Goal: Navigation & Orientation: Find specific page/section

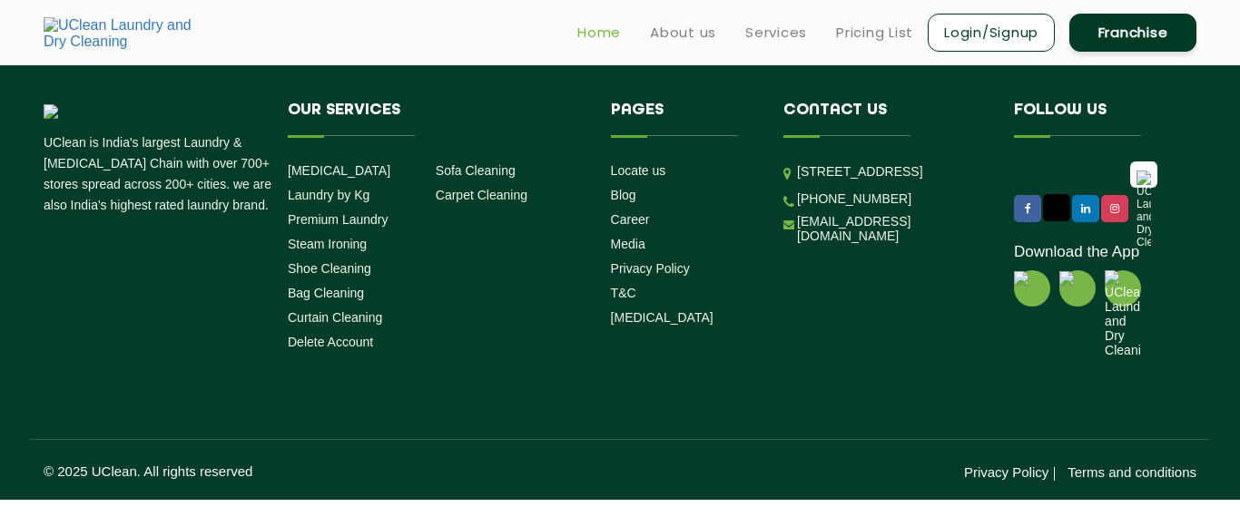
click at [602, 25] on link "Home" at bounding box center [599, 33] width 44 height 22
click at [330, 212] on link "Premium Laundry" at bounding box center [338, 219] width 101 height 15
click at [888, 30] on link "Pricing List" at bounding box center [874, 33] width 77 height 22
click at [51, 32] on img at bounding box center [129, 33] width 170 height 33
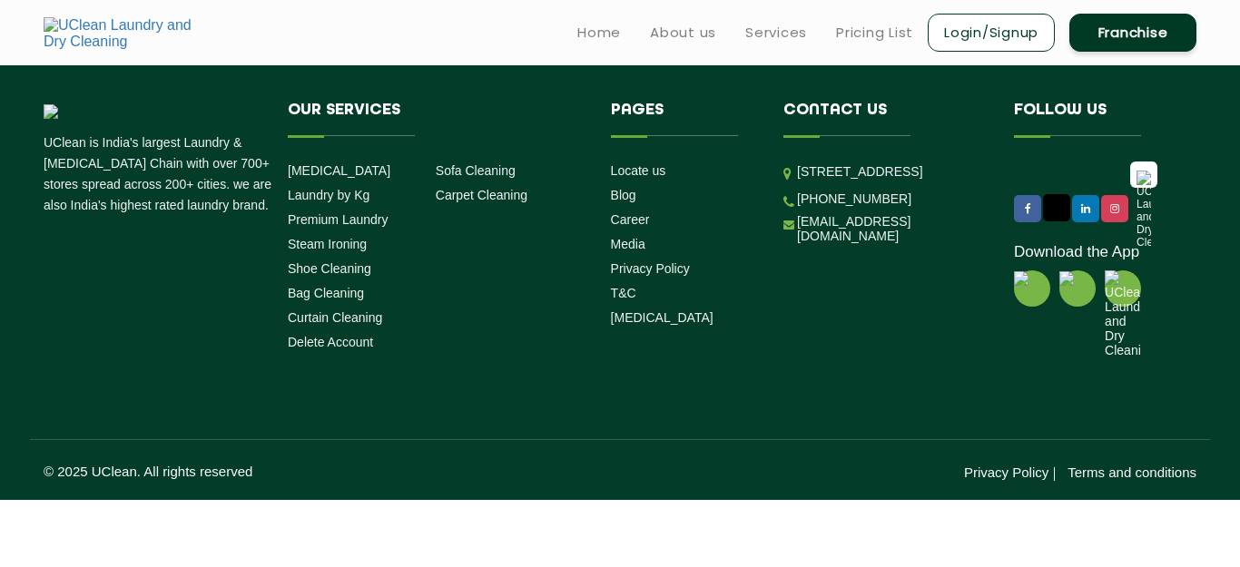
click at [994, 31] on link "Login/Signup" at bounding box center [990, 33] width 127 height 38
click at [1119, 30] on link "Franchise" at bounding box center [1132, 33] width 127 height 38
drag, startPoint x: 871, startPoint y: 108, endPoint x: 826, endPoint y: 146, distance: 59.3
click at [871, 109] on h4 "Contact us" at bounding box center [884, 119] width 203 height 34
drag, startPoint x: 811, startPoint y: 152, endPoint x: 509, endPoint y: 84, distance: 309.7
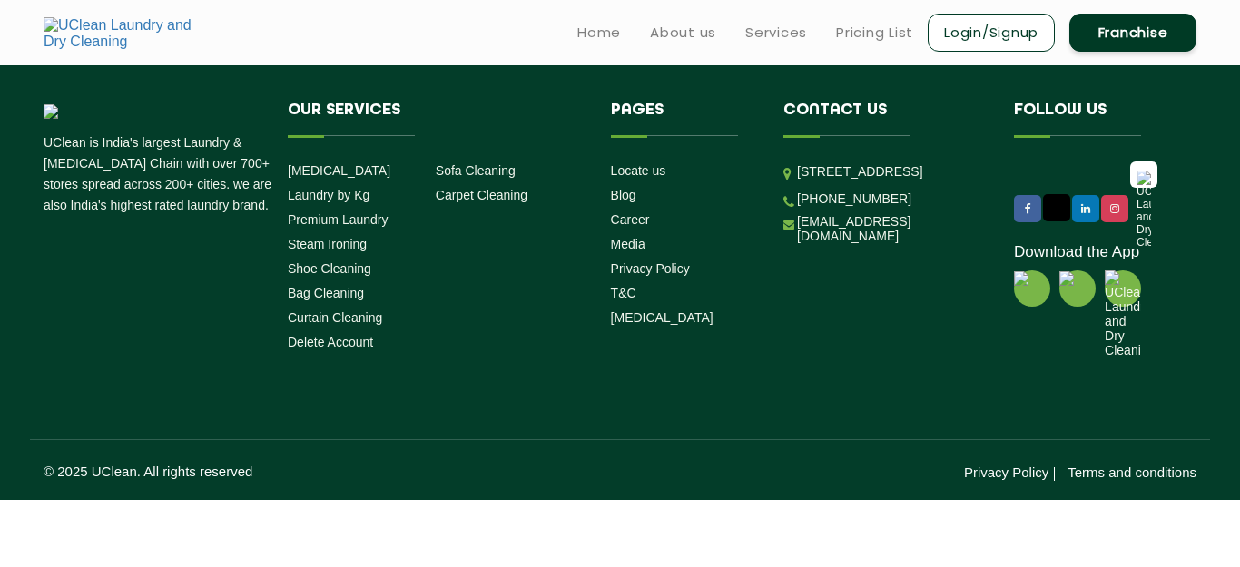
click at [777, 154] on li "Contact us Unit No. 114 & 115 Charm wood Plaza, Charm wood Village, Eros Garden…" at bounding box center [884, 177] width 230 height 150
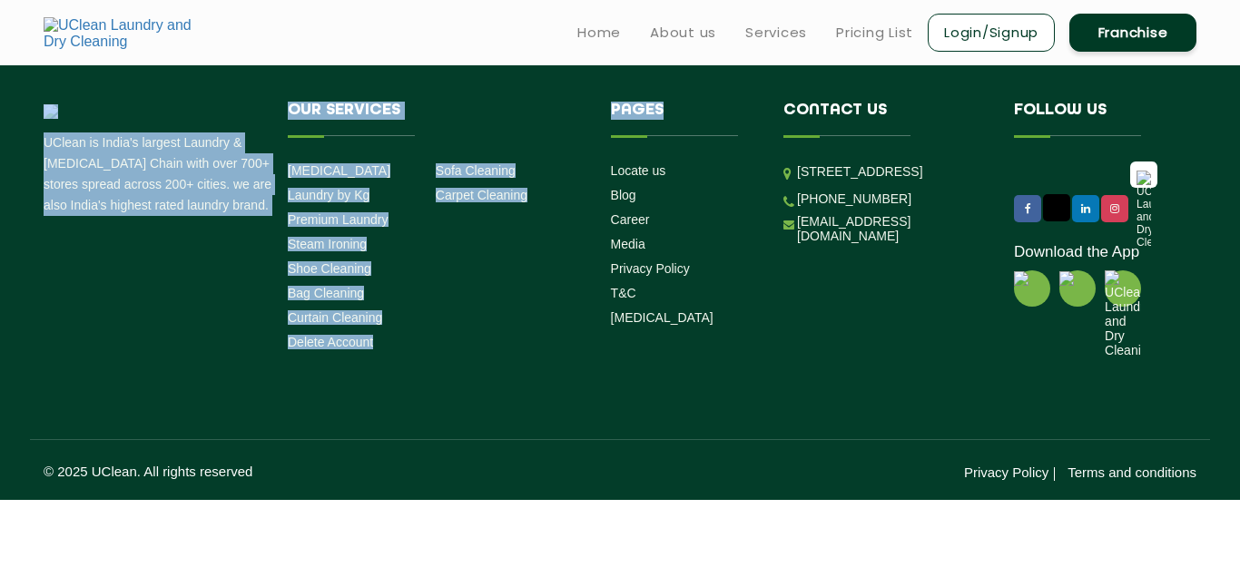
drag, startPoint x: 532, startPoint y: 182, endPoint x: 600, endPoint y: 149, distance: 75.9
click at [603, 150] on footer "UClean is India's largest Laundry & Dry Cleaning Chain with over 700+ stores sp…" at bounding box center [620, 282] width 1240 height 435
click at [510, 310] on li "Our Services Dry Cleaning Laundry by Kg Premium Laundry Steam Ironing Shoe Clea…" at bounding box center [435, 230] width 323 height 256
